Goal: Information Seeking & Learning: Learn about a topic

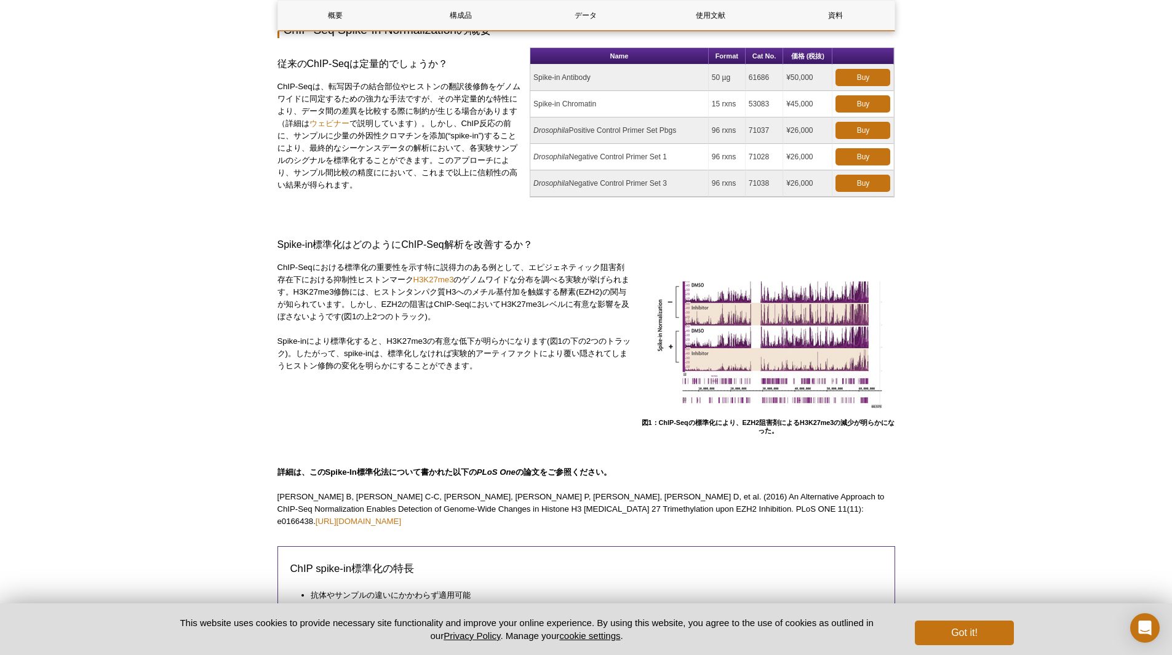
scroll to position [166, 0]
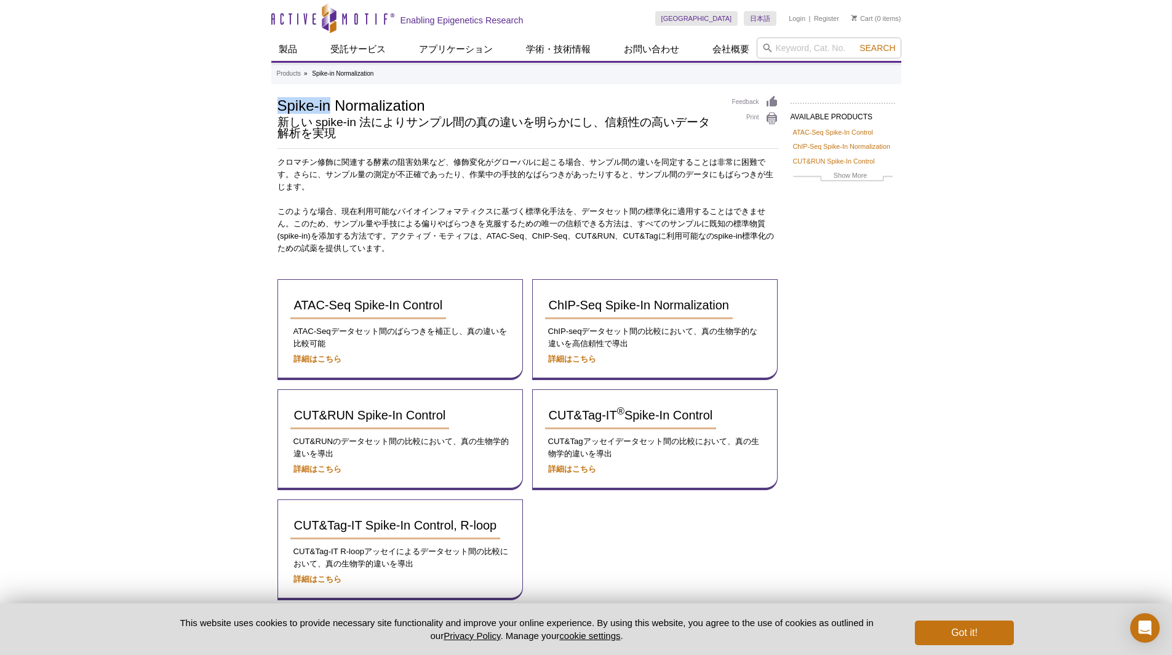
drag, startPoint x: 279, startPoint y: 104, endPoint x: 327, endPoint y: 106, distance: 48.0
click at [327, 106] on h1 "Spike-in Normalization" at bounding box center [499, 104] width 442 height 18
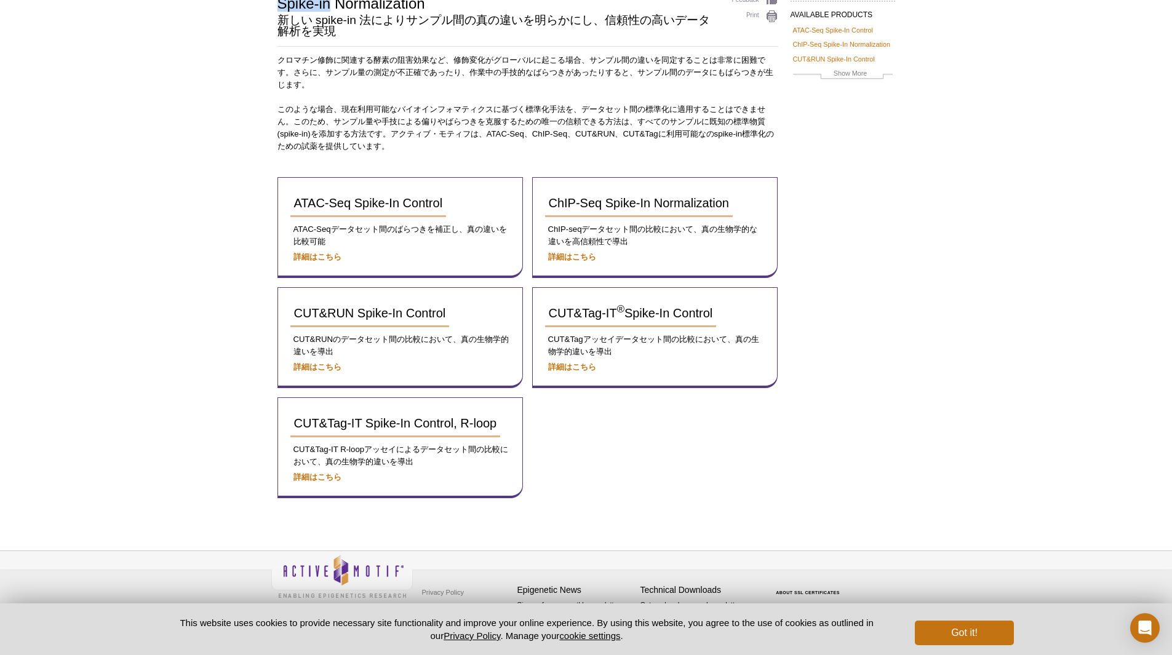
scroll to position [105, 0]
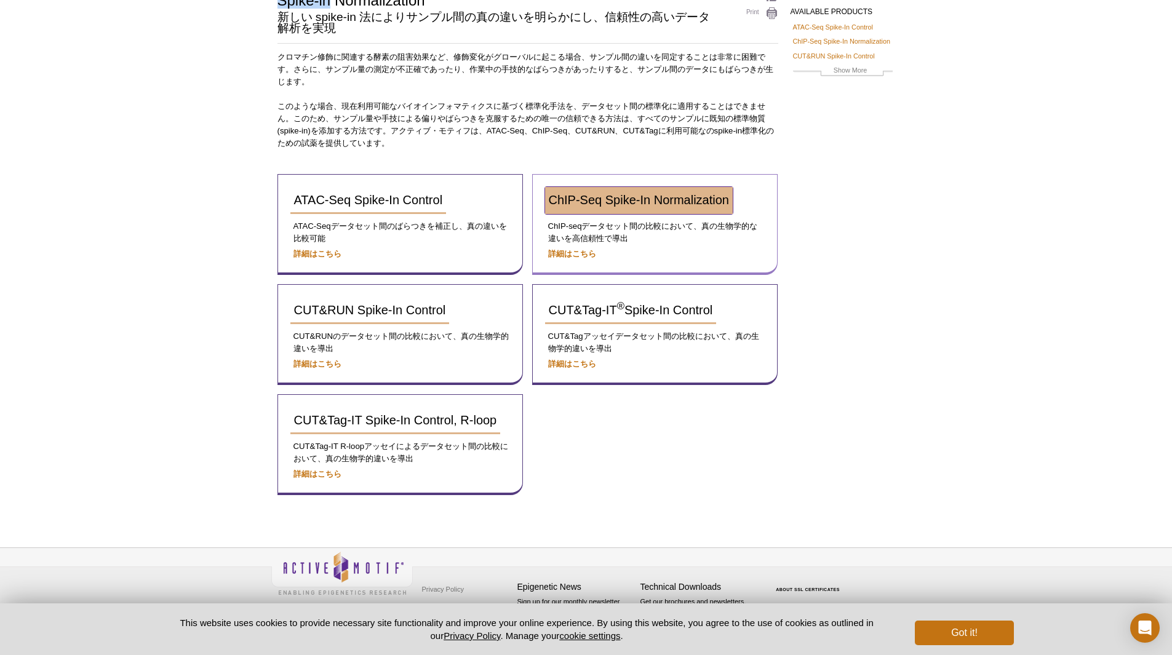
click at [683, 204] on span "ChIP-Seq Spike-In Normalization" at bounding box center [639, 200] width 180 height 14
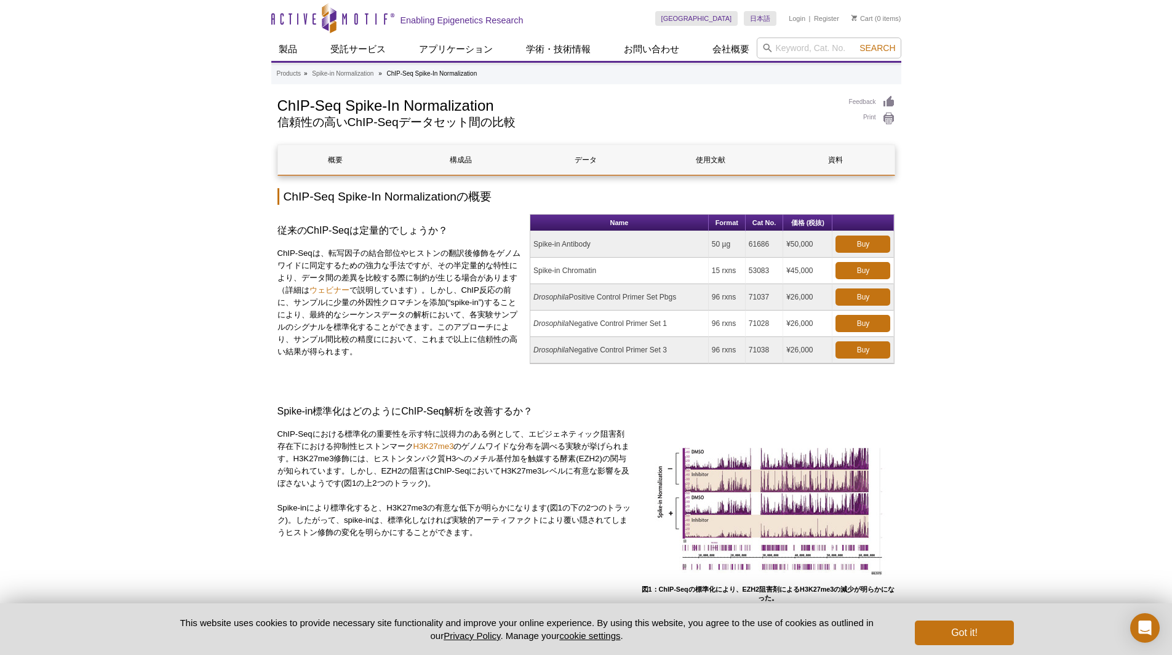
click at [458, 348] on div "従来のChIP-Seqは定量的でしょうか？ ChIP-Seqは、転写因子の結合部位やヒストンの翻訳後修飾をゲノムワイドに同定するための強力な手法ですが、その半…" at bounding box center [587, 297] width 618 height 166
click at [362, 259] on p "ChIP-Seqは、転写因子の結合部位やヒストンの翻訳後修飾をゲノムワイドに同定するための強力な手法ですが、その半定量的な特性により、データ間の差異を比較する…" at bounding box center [400, 302] width 244 height 111
drag, startPoint x: 321, startPoint y: 275, endPoint x: 297, endPoint y: 287, distance: 26.1
click at [297, 287] on p "ChIP-Seqは、転写因子の結合部位やヒストンの翻訳後修飾をゲノムワイドに同定するための強力な手法ですが、その半定量的な特性により、データ間の差異を比較する…" at bounding box center [400, 302] width 244 height 111
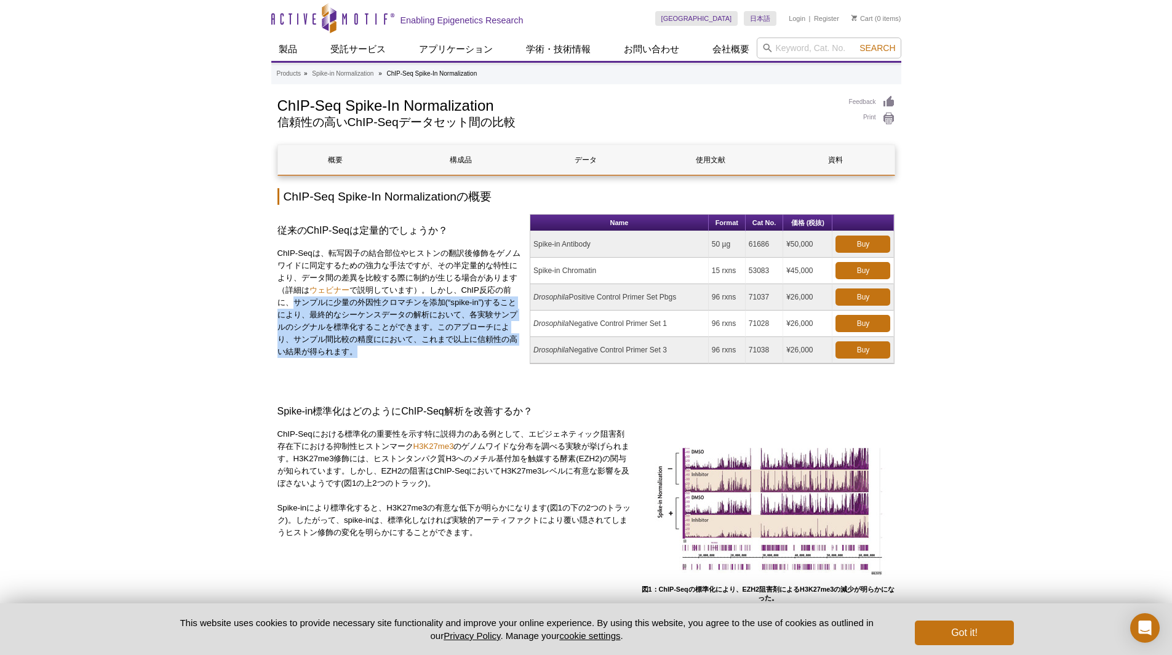
drag, startPoint x: 301, startPoint y: 303, endPoint x: 363, endPoint y: 351, distance: 78.5
click at [363, 351] on p "ChIP-Seqは、転写因子の結合部位やヒストンの翻訳後修飾をゲノムワイドに同定するための強力な手法ですが、その半定量的な特性により、データ間の差異を比較する…" at bounding box center [400, 302] width 244 height 111
click at [378, 359] on div "従来のChIP-Seqは定量的でしょうか？ ChIP-Seqは、転写因子の結合部位やヒストンの翻訳後修飾をゲノムワイドに同定するための強力な手法ですが、その半…" at bounding box center [400, 292] width 244 height 156
